Goal: Transaction & Acquisition: Subscribe to service/newsletter

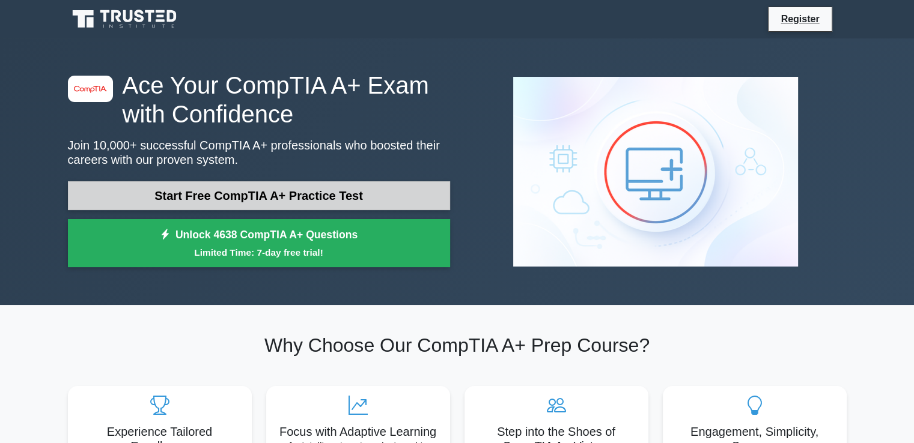
click at [424, 190] on link "Start Free CompTIA A+ Practice Test" at bounding box center [259, 195] width 382 height 29
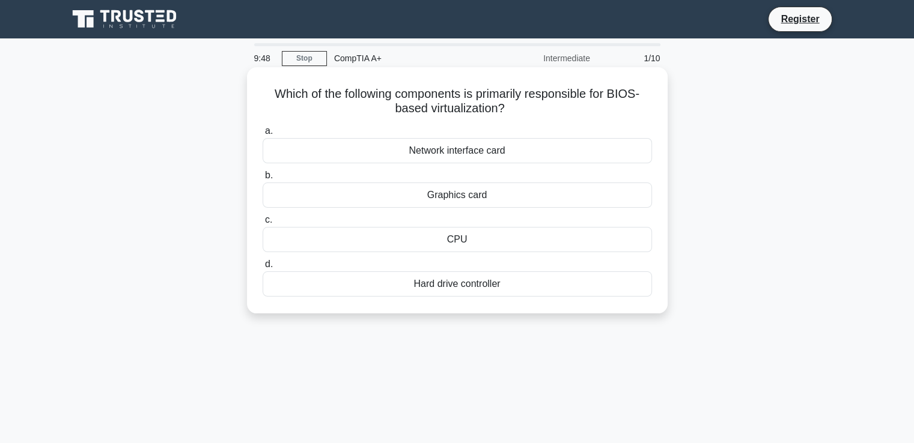
click at [484, 238] on div "CPU" at bounding box center [457, 239] width 389 height 25
click at [263, 224] on input "c. CPU" at bounding box center [263, 220] width 0 height 8
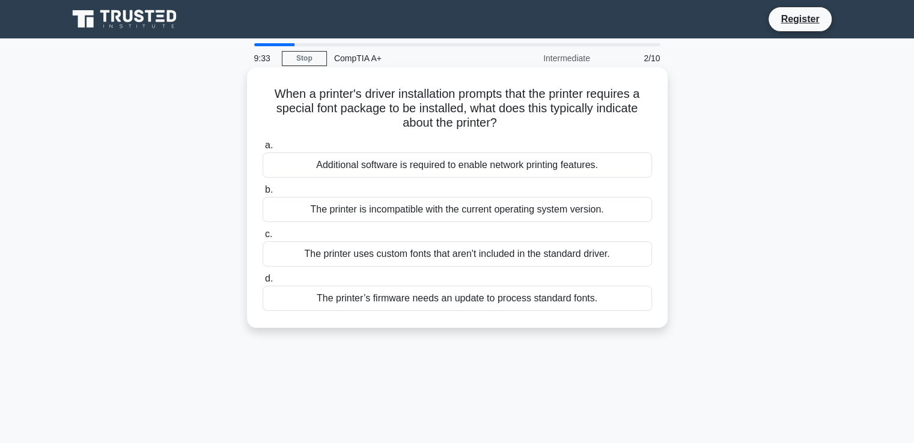
click at [525, 251] on div "The printer uses custom fonts that aren't included in the standard driver." at bounding box center [457, 254] width 389 height 25
click at [263, 239] on input "c. The printer uses custom fonts that aren't included in the standard driver." at bounding box center [263, 235] width 0 height 8
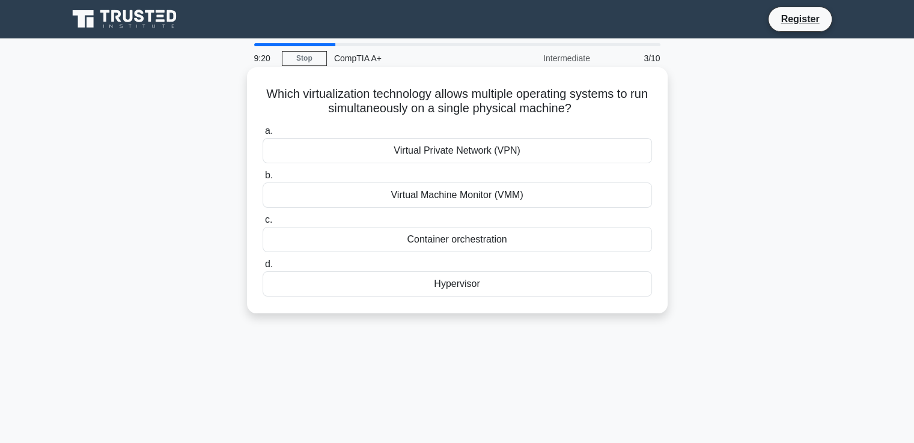
click at [577, 284] on div "Hypervisor" at bounding box center [457, 284] width 389 height 25
click at [263, 269] on input "d. Hypervisor" at bounding box center [263, 265] width 0 height 8
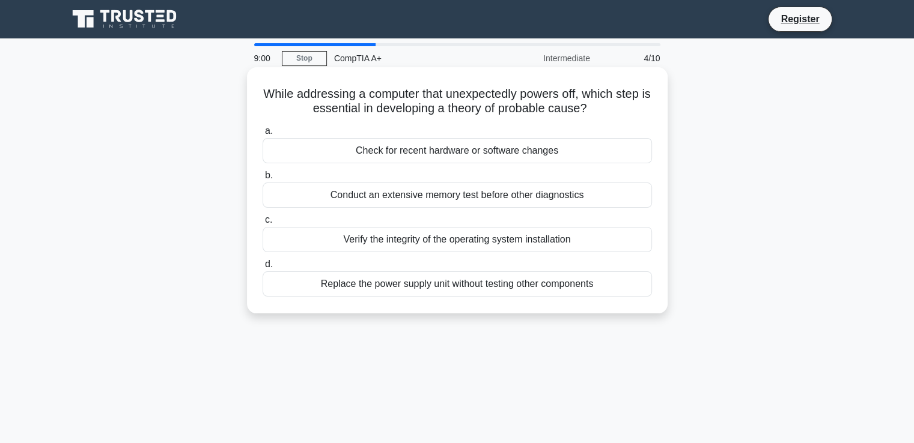
click at [623, 152] on div "Check for recent hardware or software changes" at bounding box center [457, 150] width 389 height 25
click at [263, 135] on input "a. Check for recent hardware or software changes" at bounding box center [263, 131] width 0 height 8
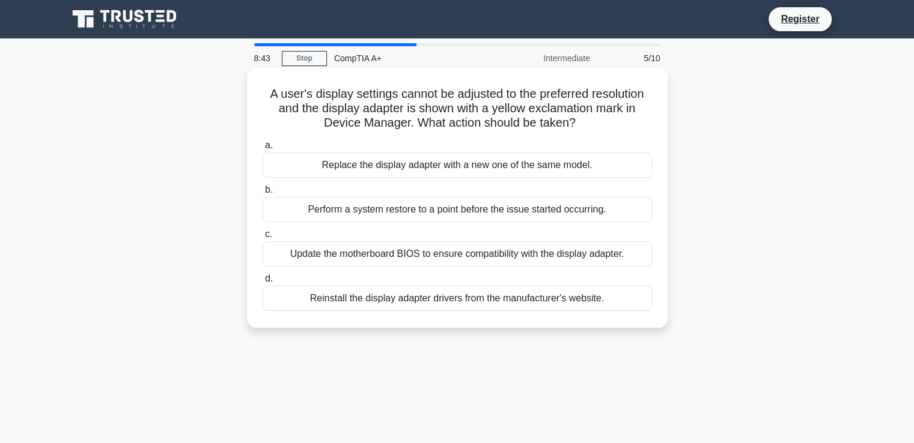
click at [613, 297] on div "Reinstall the display adapter drivers from the manufacturer's website." at bounding box center [457, 298] width 389 height 25
click at [263, 283] on input "d. Reinstall the display adapter drivers from the manufacturer's website." at bounding box center [263, 279] width 0 height 8
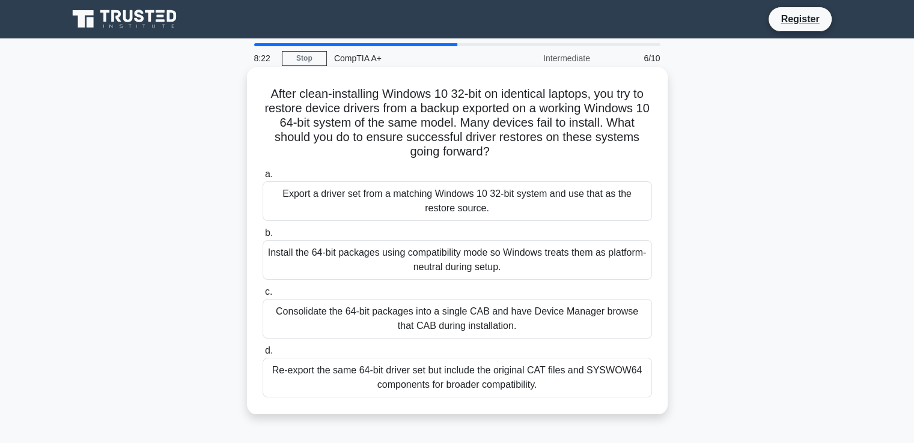
click at [600, 191] on div "Export a driver set from a matching Windows 10 32-bit system and use that as th…" at bounding box center [457, 201] width 389 height 40
click at [263, 178] on input "a. Export a driver set from a matching Windows 10 32-bit system and use that as…" at bounding box center [263, 175] width 0 height 8
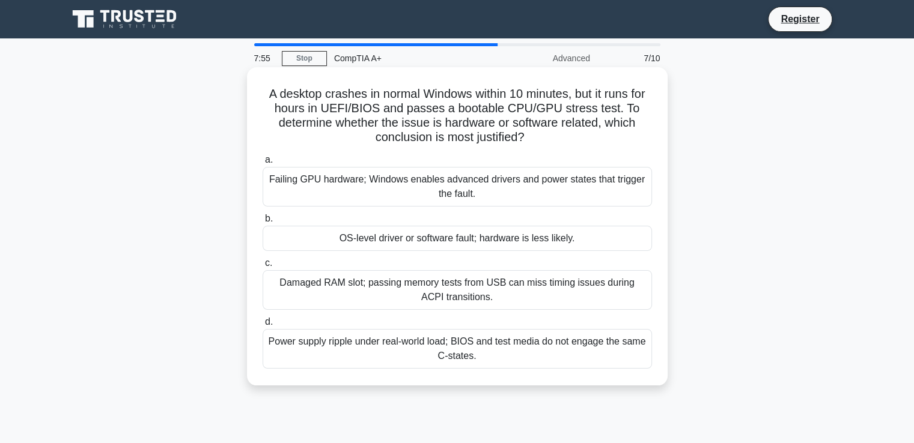
click at [620, 228] on div "OS-level driver or software fault; hardware is less likely." at bounding box center [457, 238] width 389 height 25
click at [263, 223] on input "b. OS-level driver or software fault; hardware is less likely." at bounding box center [263, 219] width 0 height 8
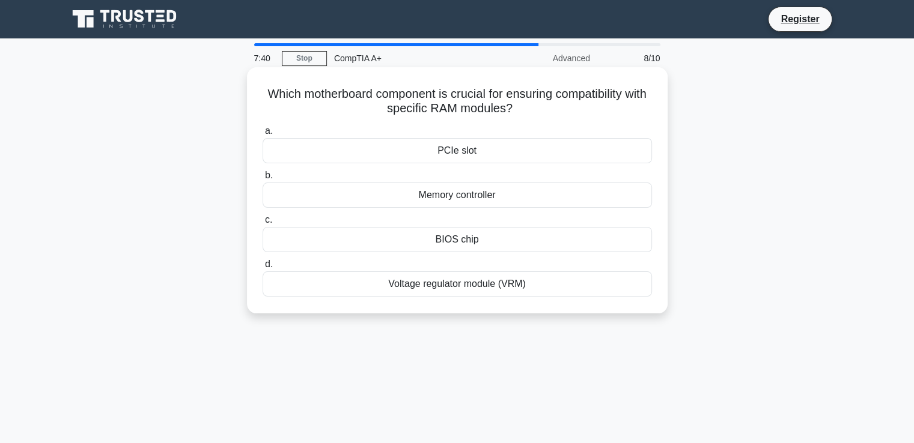
click at [627, 194] on div "Memory controller" at bounding box center [457, 195] width 389 height 25
click at [263, 180] on input "b. Memory controller" at bounding box center [263, 176] width 0 height 8
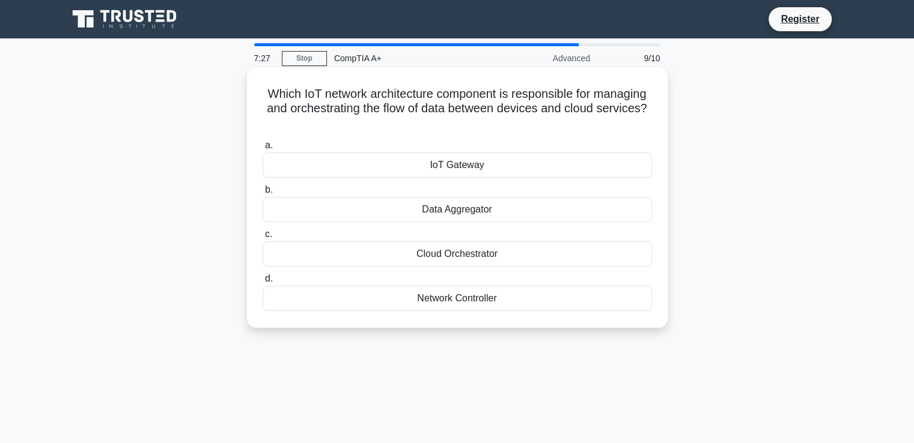
click at [611, 258] on div "Cloud Orchestrator" at bounding box center [457, 254] width 389 height 25
click at [263, 239] on input "c. Cloud Orchestrator" at bounding box center [263, 235] width 0 height 8
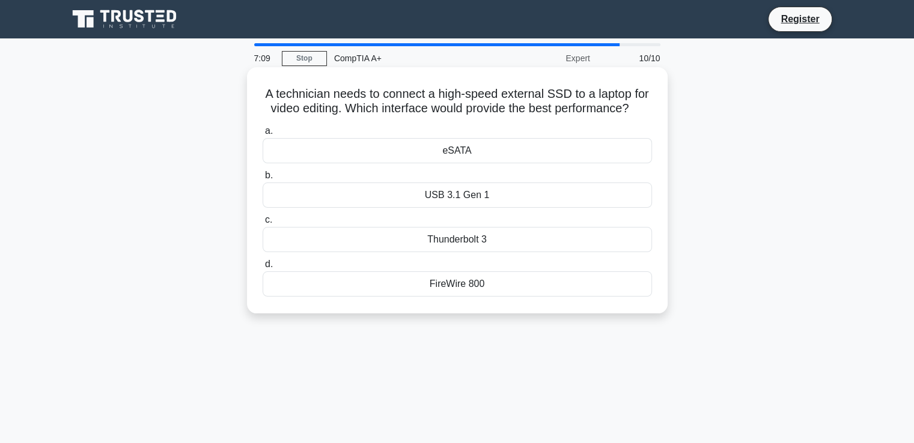
click at [621, 208] on div "USB 3.1 Gen 1" at bounding box center [457, 195] width 389 height 25
click at [263, 180] on input "b. USB 3.1 Gen 1" at bounding box center [263, 176] width 0 height 8
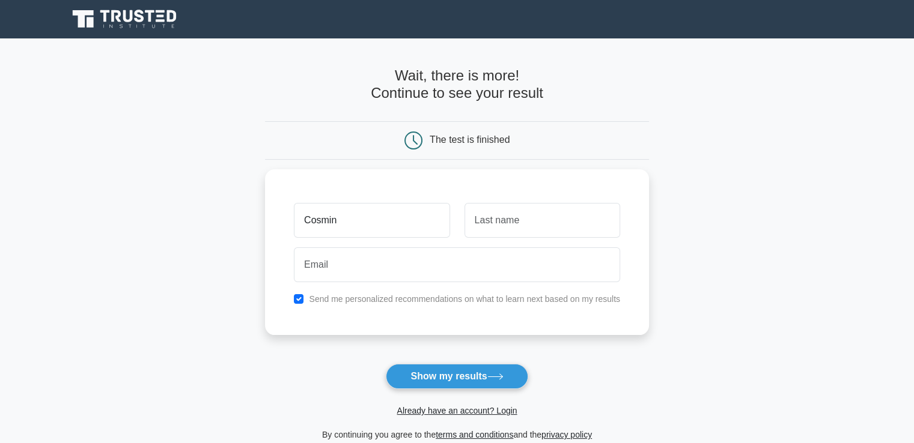
type input "Cosmin"
type input "Sima"
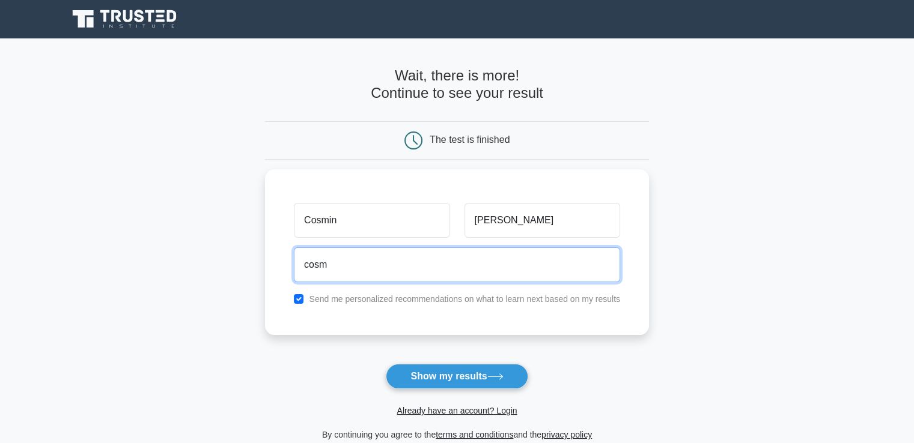
type input "cosmin_sima2001@yahoo.com"
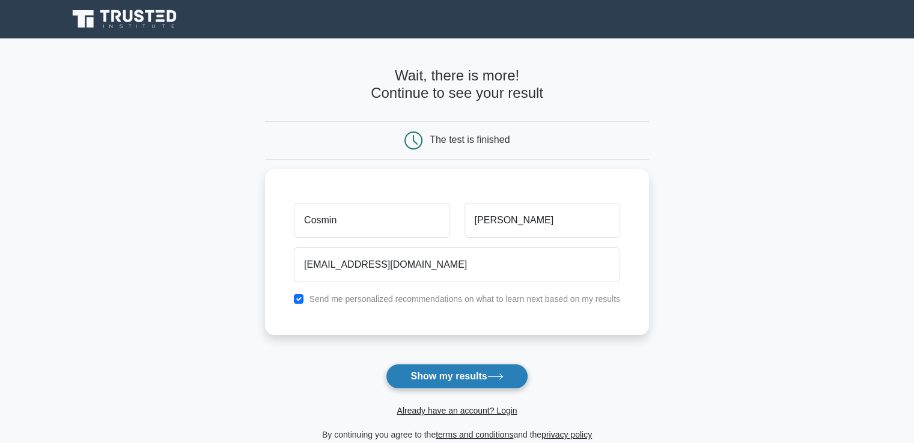
click at [436, 377] on button "Show my results" at bounding box center [457, 376] width 142 height 25
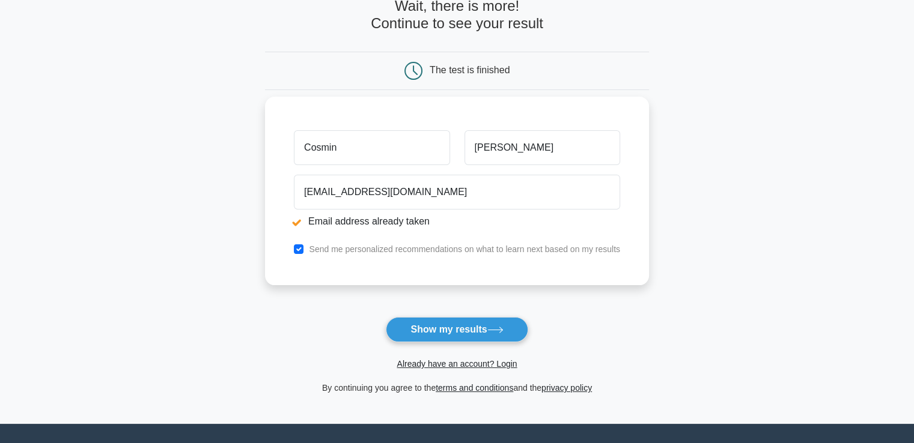
scroll to position [115, 0]
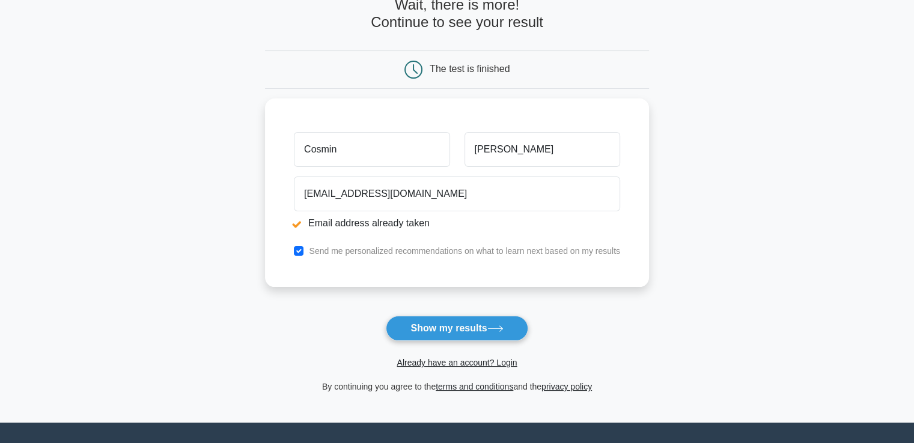
click at [474, 368] on span "Already have an account? Login" at bounding box center [457, 363] width 374 height 14
click at [478, 362] on link "Already have an account? Login" at bounding box center [457, 363] width 120 height 10
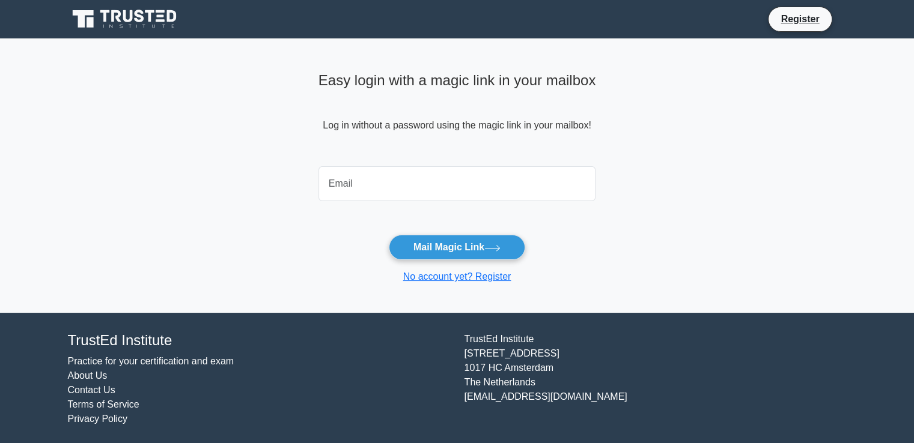
click at [520, 199] on input "email" at bounding box center [457, 183] width 278 height 35
type input "cosmin_sima2001@yahoo.com"
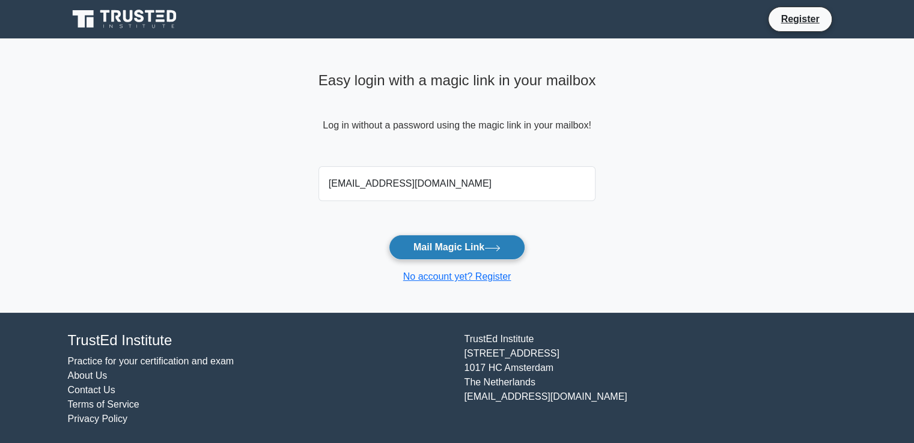
click at [472, 241] on button "Mail Magic Link" at bounding box center [457, 247] width 136 height 25
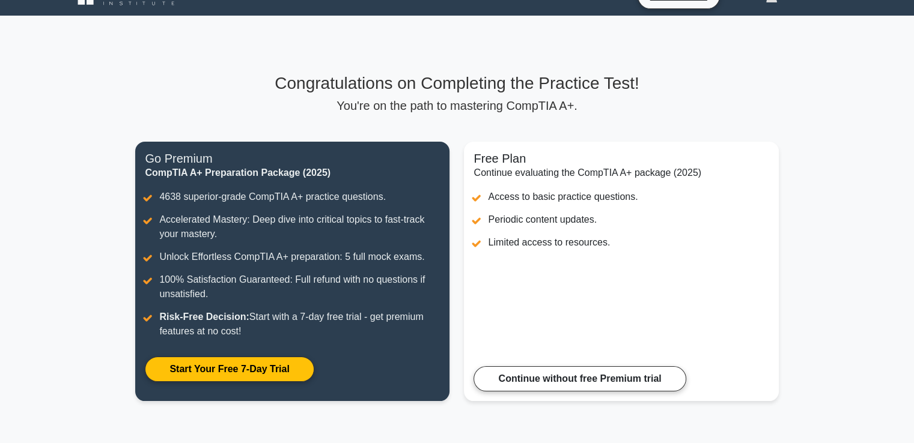
scroll to position [23, 0]
